Goal: Communication & Community: Answer question/provide support

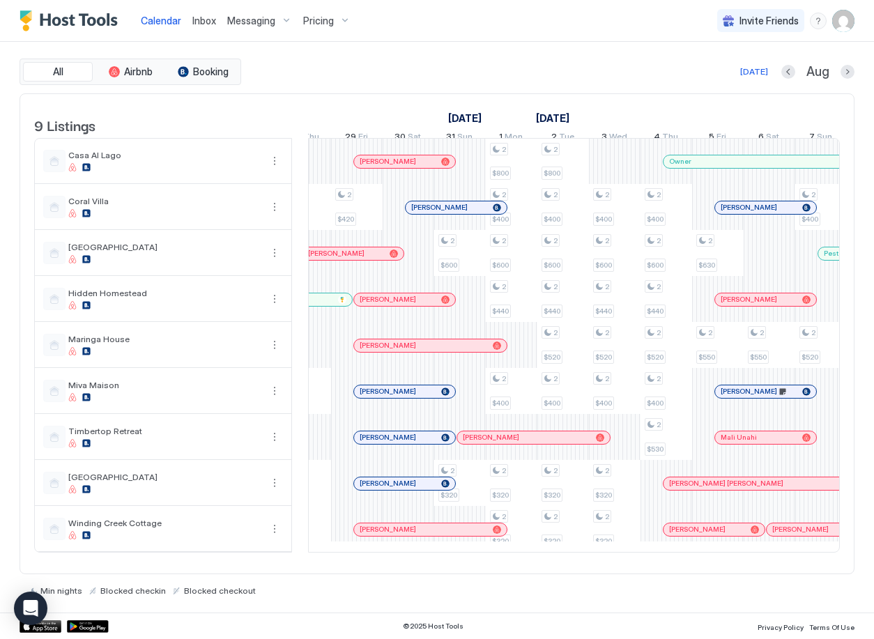
click at [209, 20] on span "Inbox" at bounding box center [204, 21] width 24 height 12
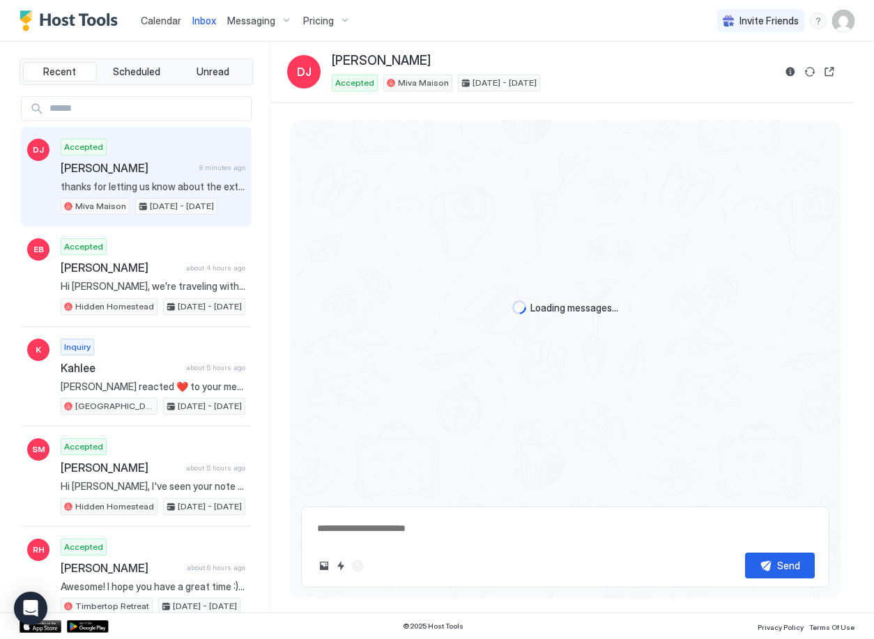
scroll to position [2175, 0]
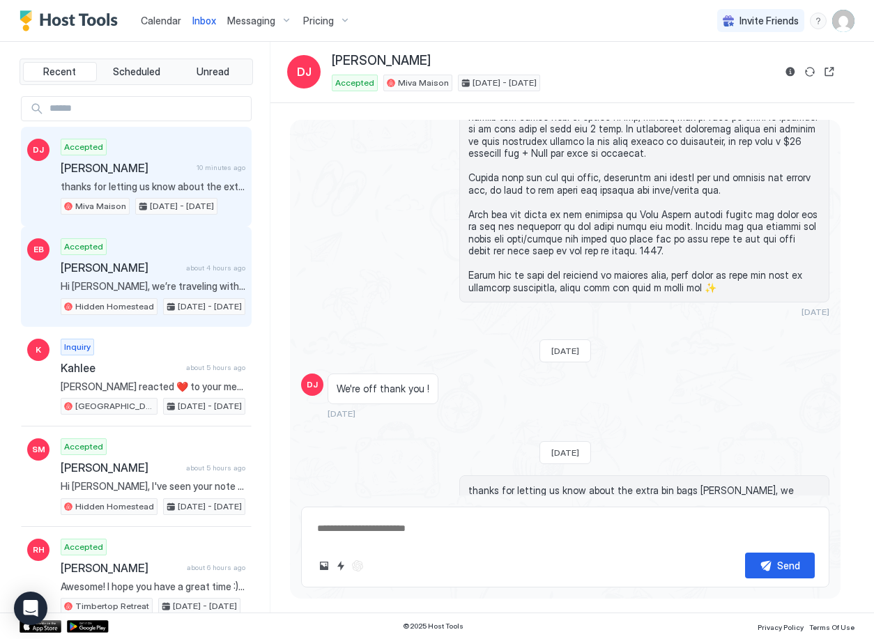
click at [142, 272] on span "[PERSON_NAME]" at bounding box center [121, 268] width 120 height 14
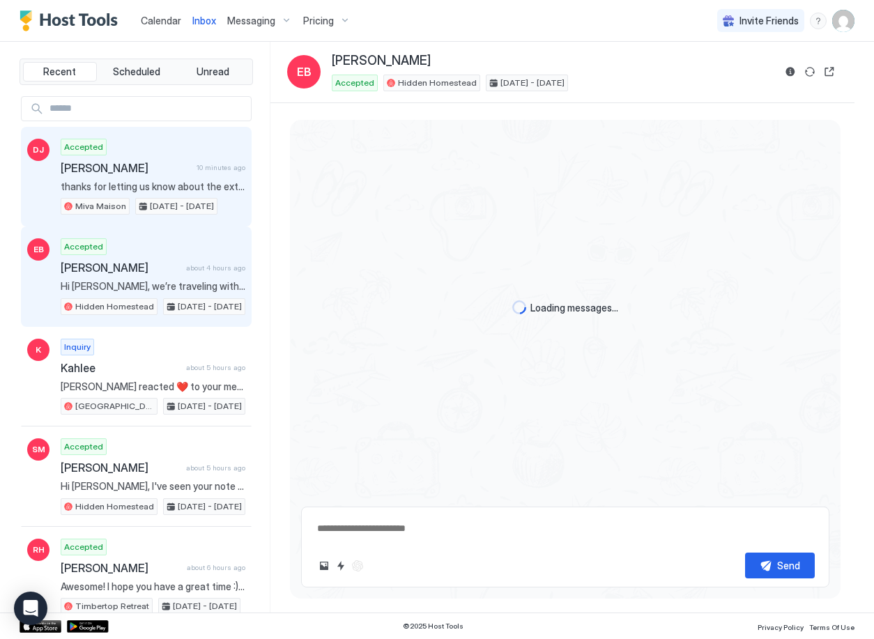
click at [147, 177] on div "Accepted David John 10 minutes ago thanks for letting us know about the extra b…" at bounding box center [153, 177] width 185 height 77
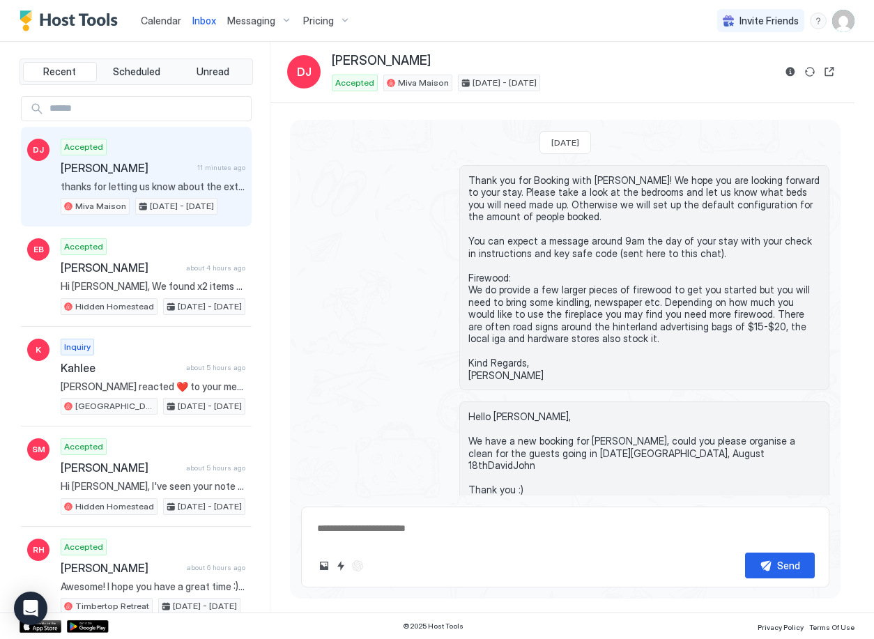
click at [102, 21] on img "Host Tools Logo" at bounding box center [72, 20] width 105 height 21
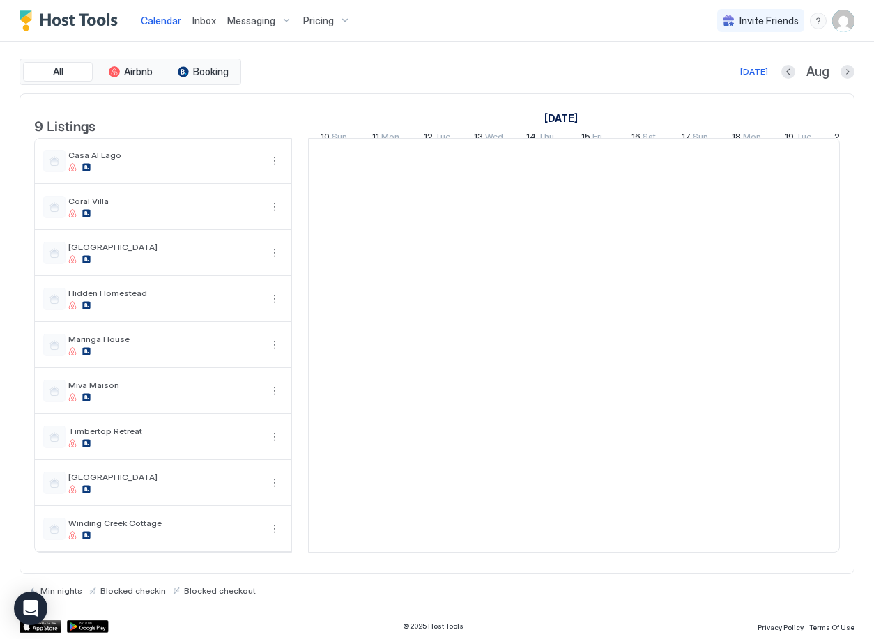
scroll to position [0, 774]
click at [200, 21] on span "Inbox" at bounding box center [204, 21] width 24 height 12
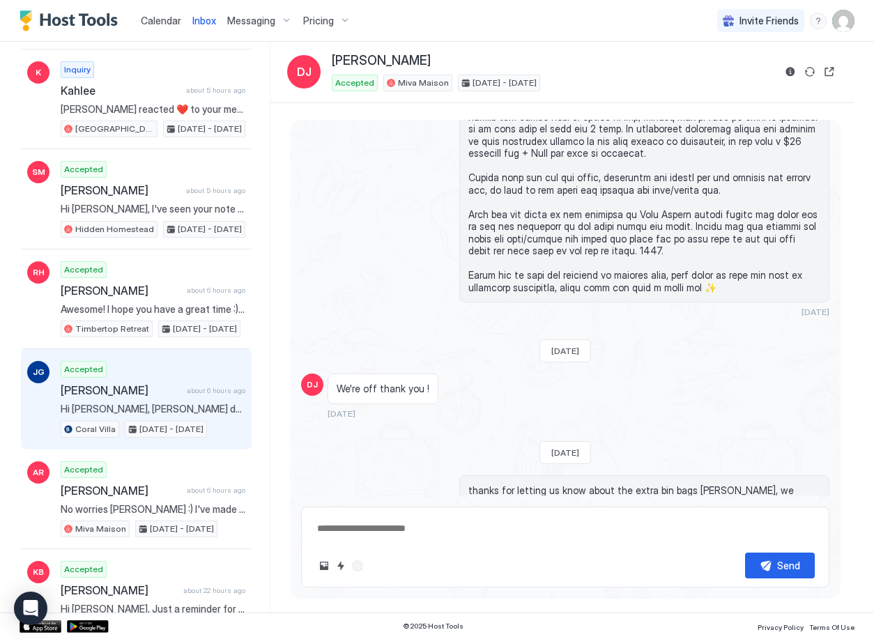
scroll to position [278, 0]
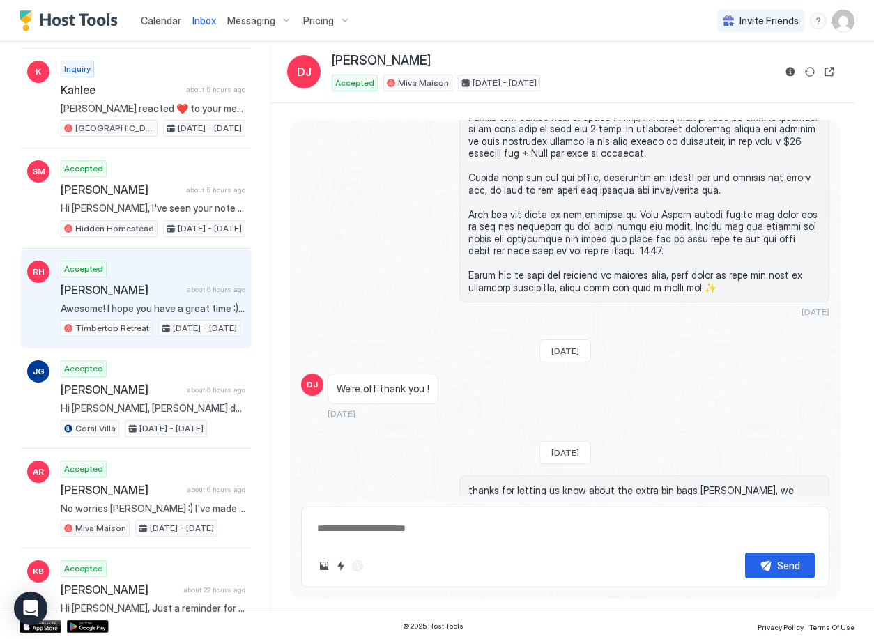
click at [157, 305] on span "Awesome! I hope you have a great time :) Kind Regards, [PERSON_NAME]" at bounding box center [153, 308] width 185 height 13
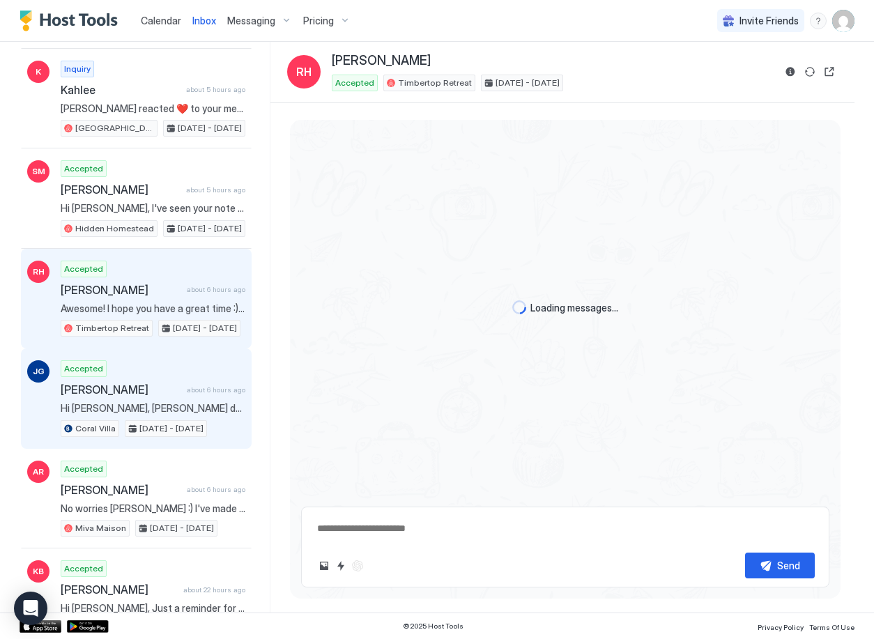
scroll to position [112, 0]
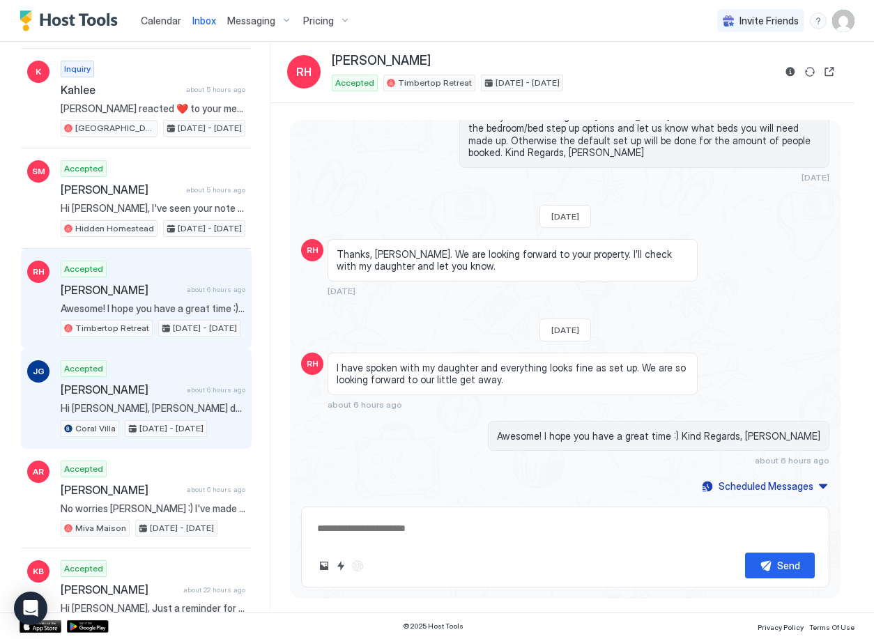
click at [160, 402] on span "Hi [PERSON_NAME], [PERSON_NAME] doesn't have a yard, it has a balcony. Kind Reg…" at bounding box center [153, 408] width 185 height 13
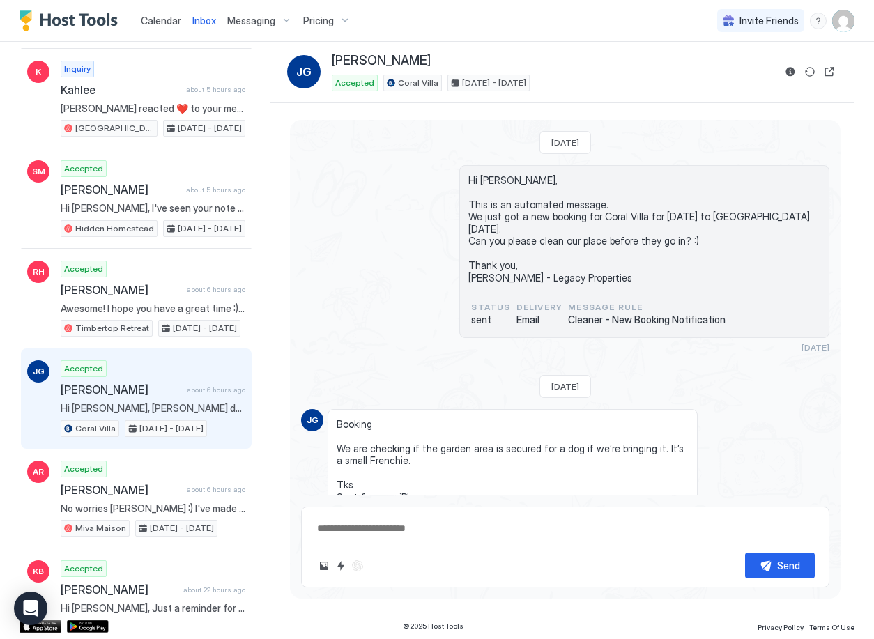
scroll to position [162, 0]
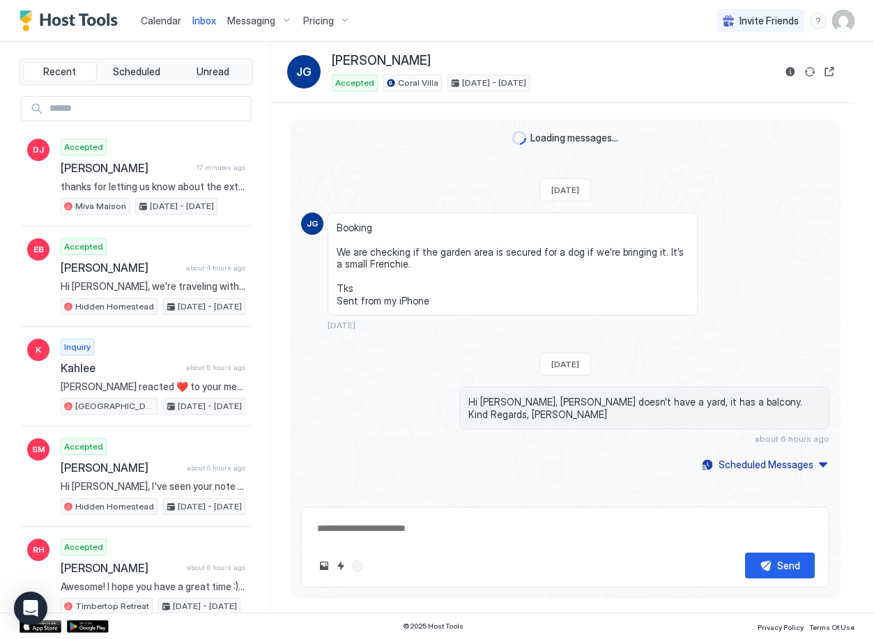
type textarea "*"
